Goal: Find specific page/section: Find specific page/section

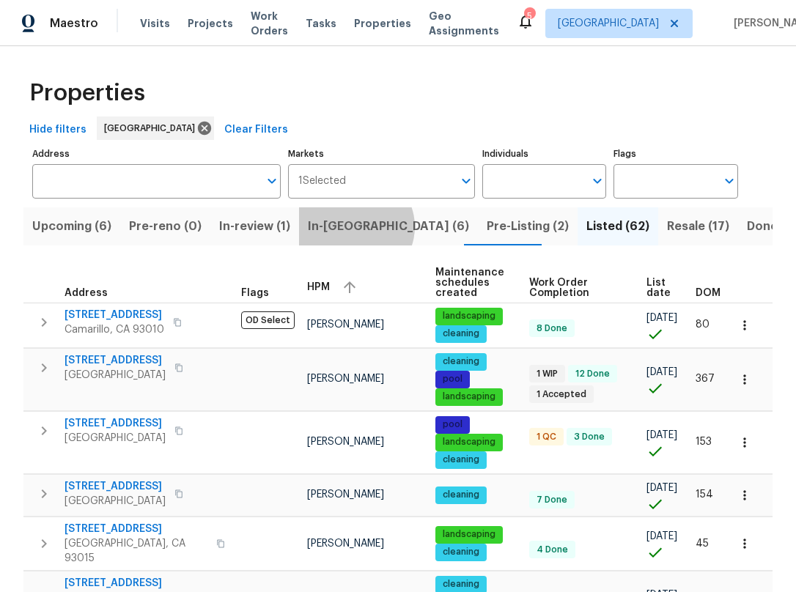
click at [346, 226] on span "In-reno (6)" at bounding box center [388, 226] width 161 height 21
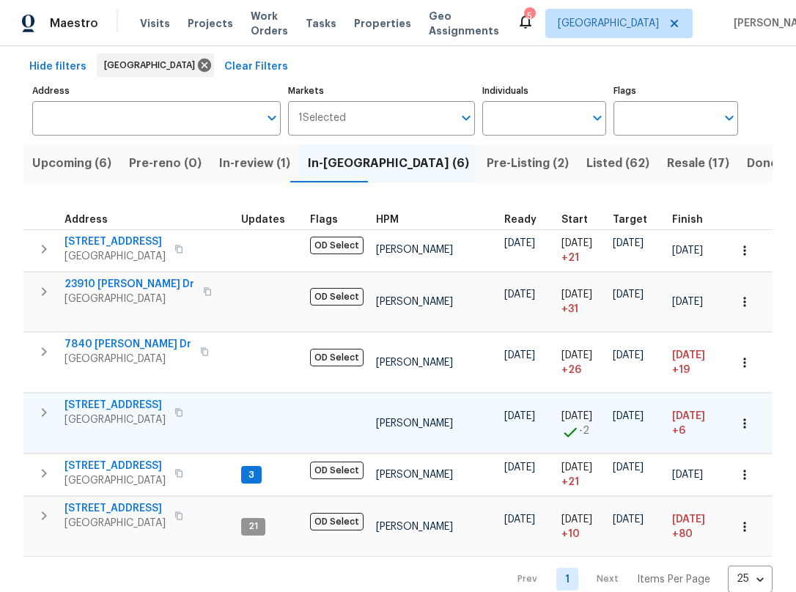
scroll to position [73, 0]
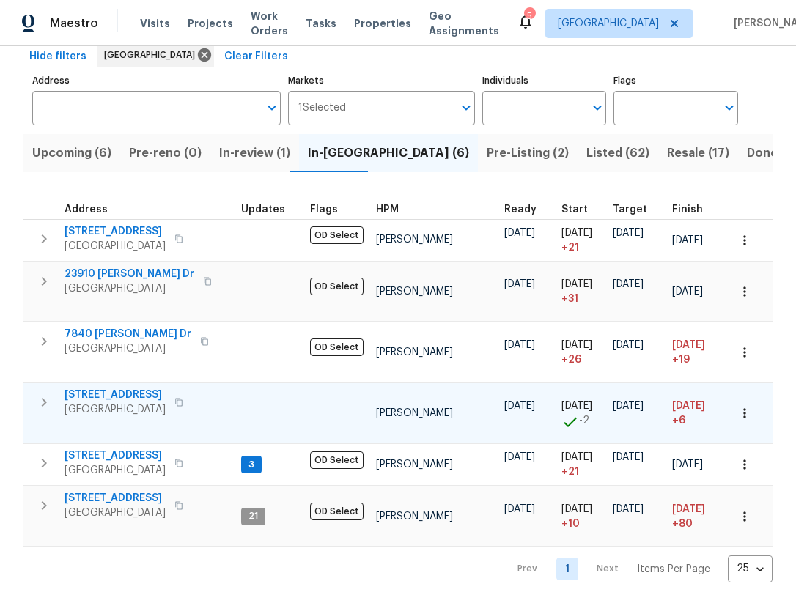
click at [136, 392] on span "13864 Lexicon Ave" at bounding box center [114, 395] width 101 height 15
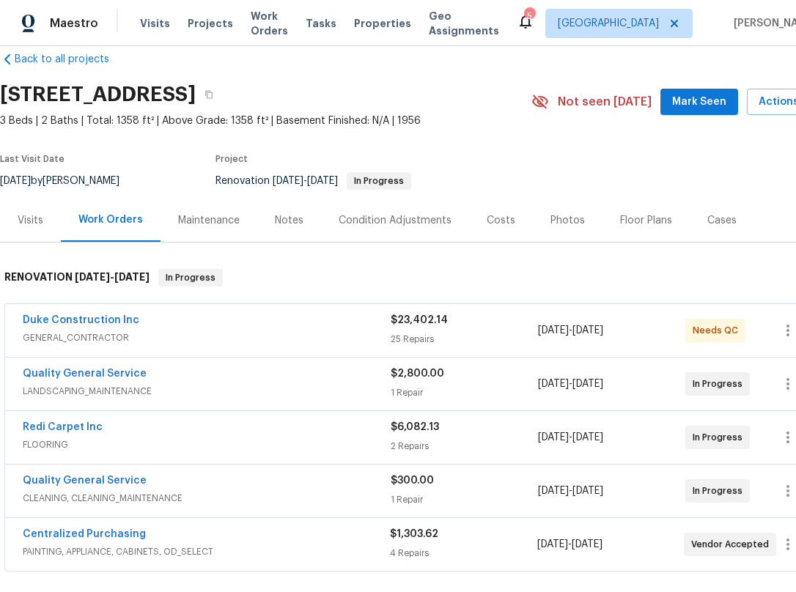
scroll to position [73, 0]
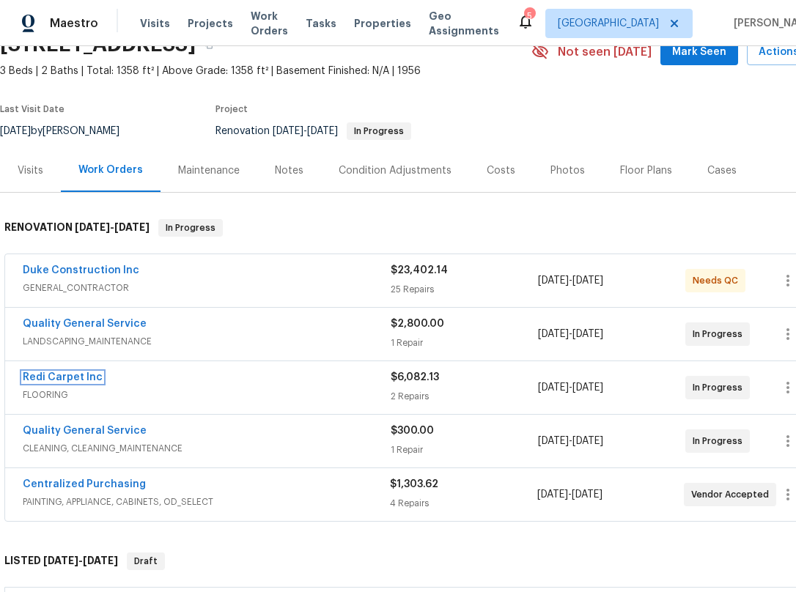
click at [63, 383] on link "Redi Carpet Inc" at bounding box center [63, 377] width 80 height 10
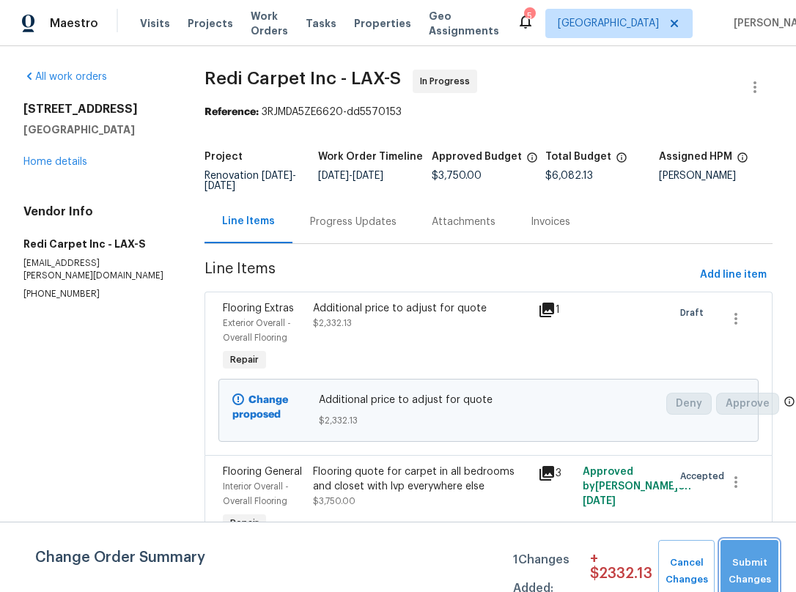
click at [736, 547] on button "Submit Changes" at bounding box center [749, 571] width 58 height 63
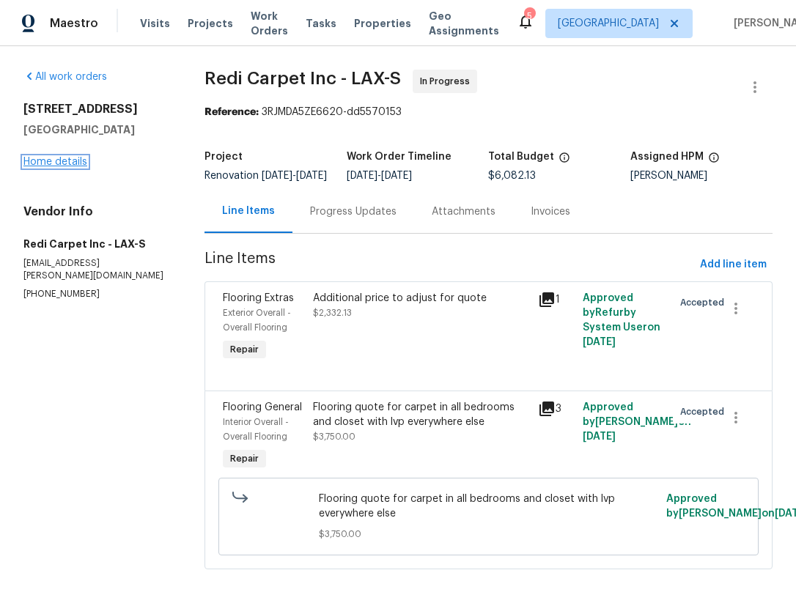
click at [48, 161] on link "Home details" at bounding box center [55, 162] width 64 height 10
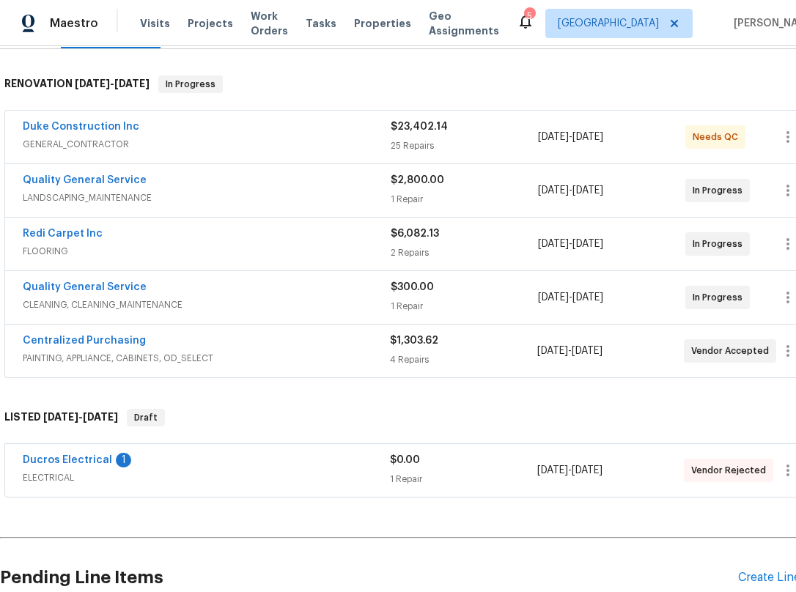
scroll to position [220, 0]
